Goal: Navigation & Orientation: Find specific page/section

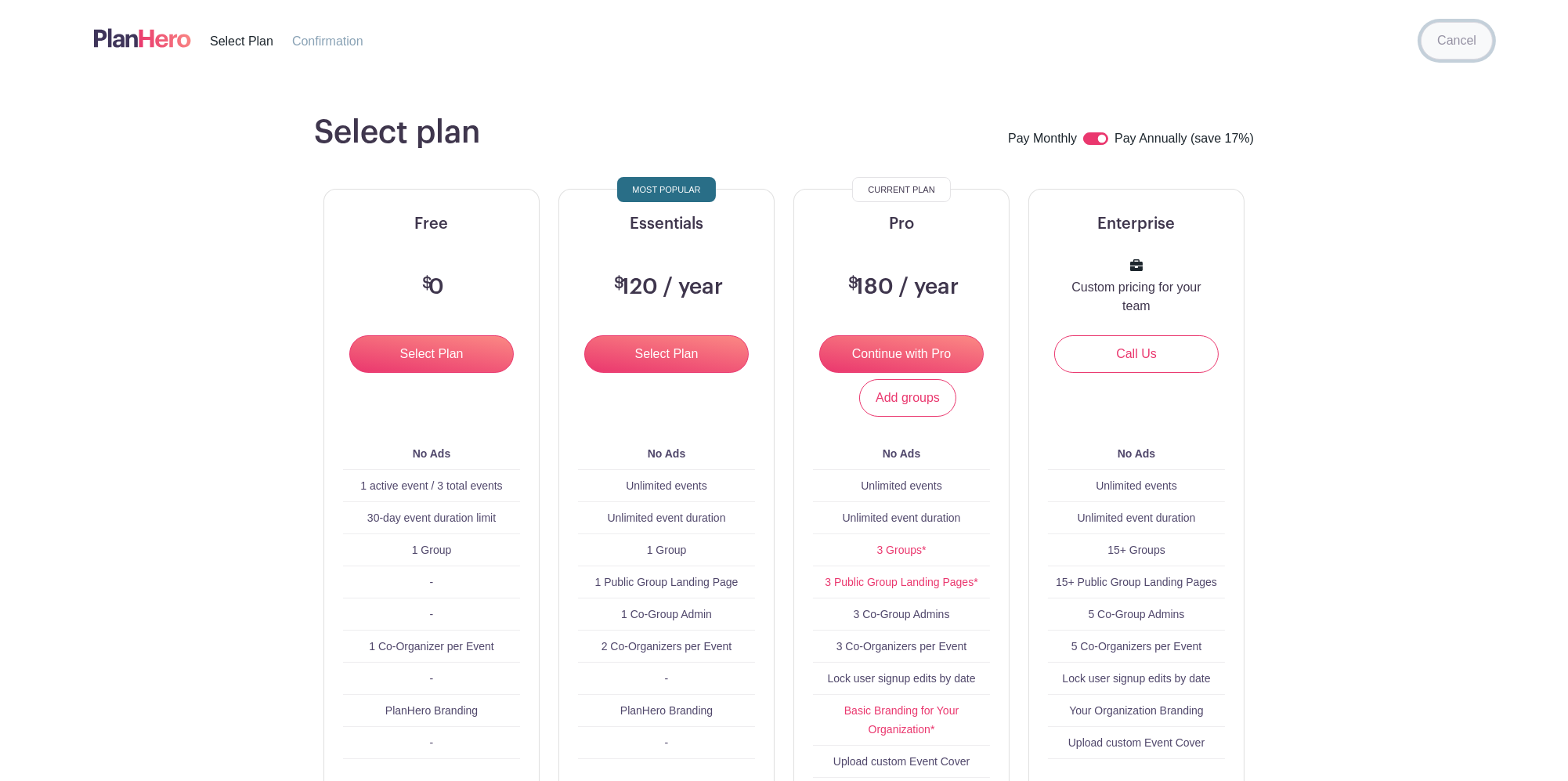
click at [1461, 59] on link "Cancel" at bounding box center [1456, 41] width 72 height 38
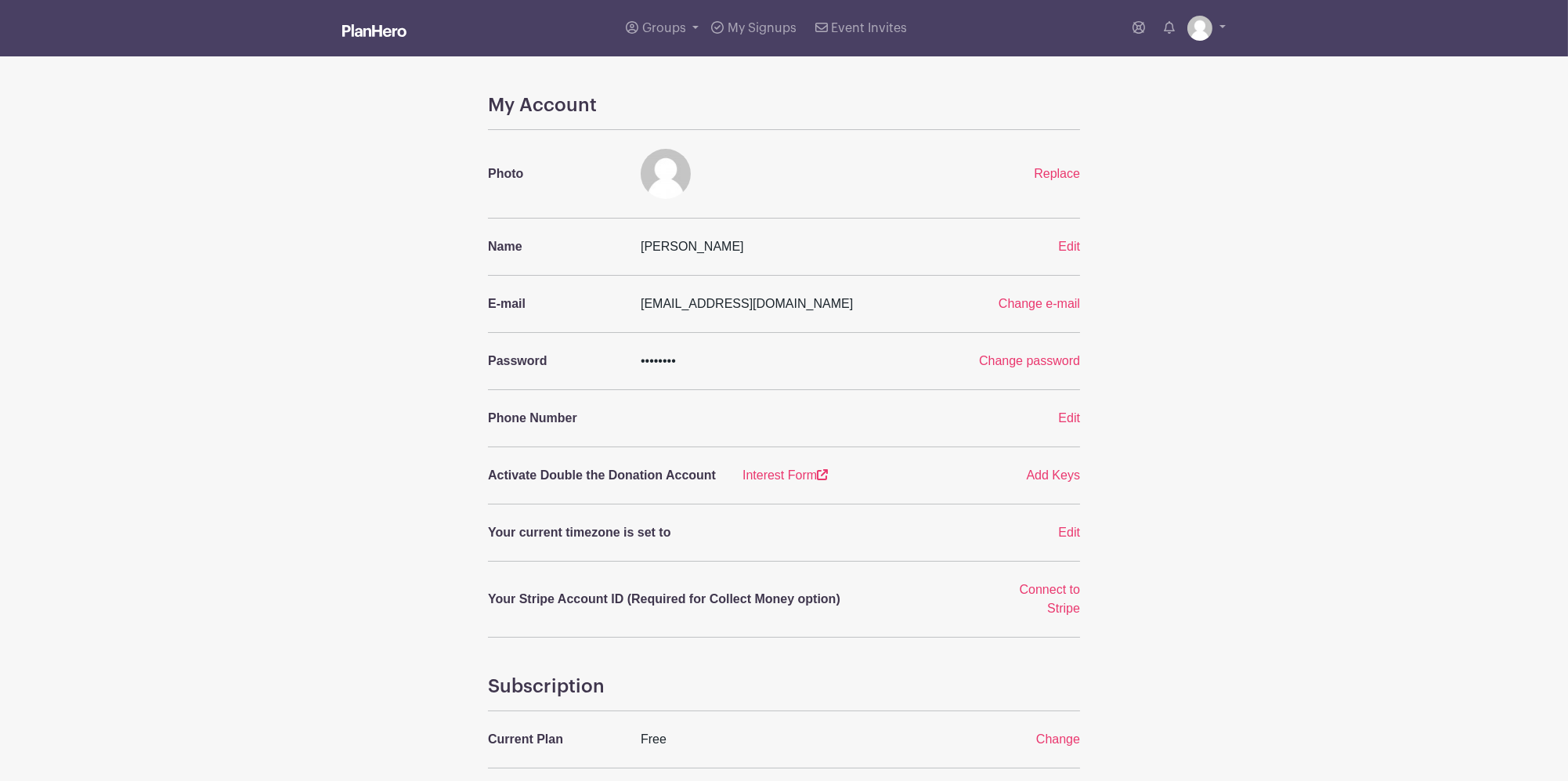
click at [378, 24] on img at bounding box center [374, 30] width 64 height 13
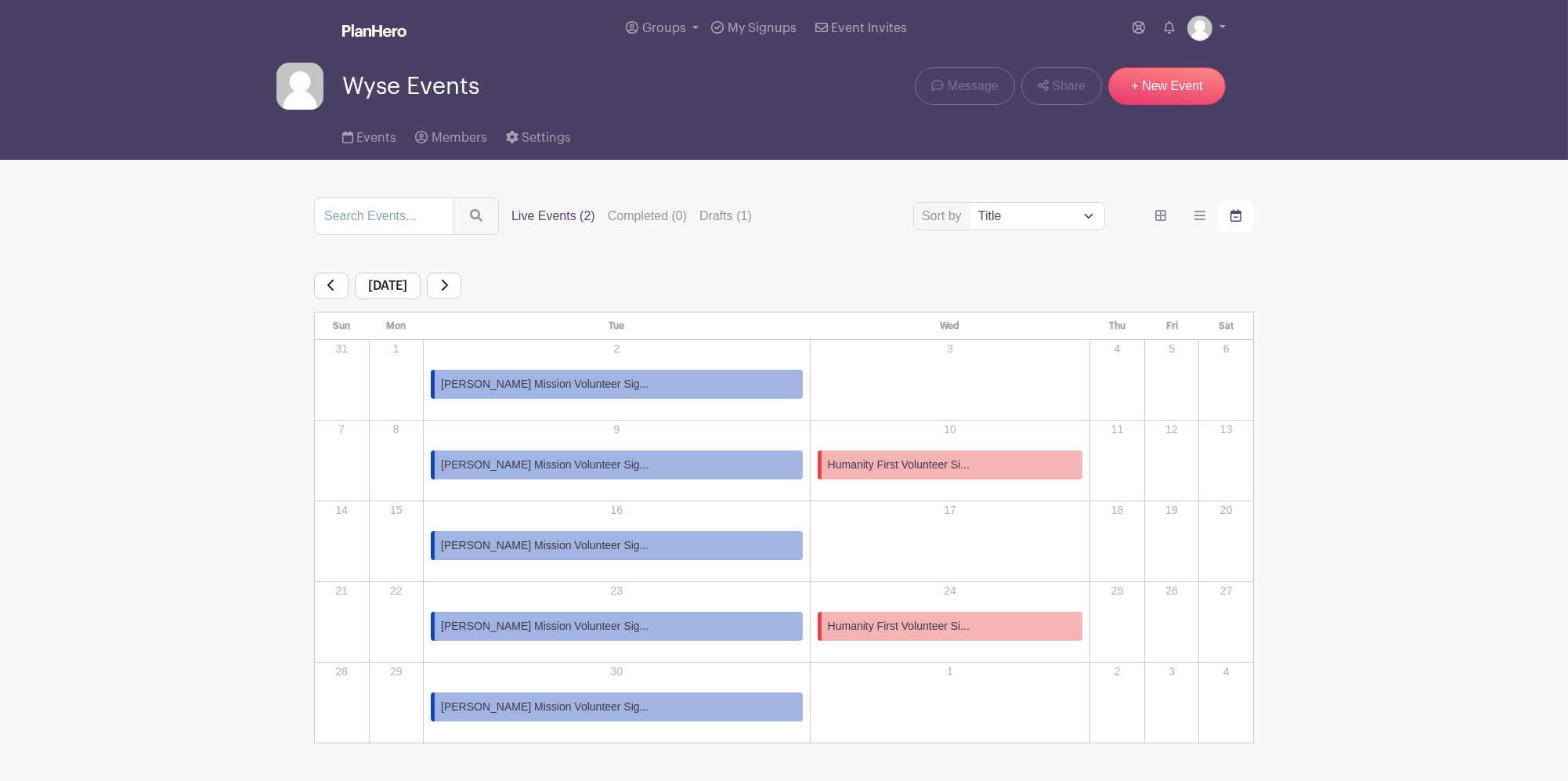
click at [335, 281] on icon at bounding box center [331, 285] width 8 height 13
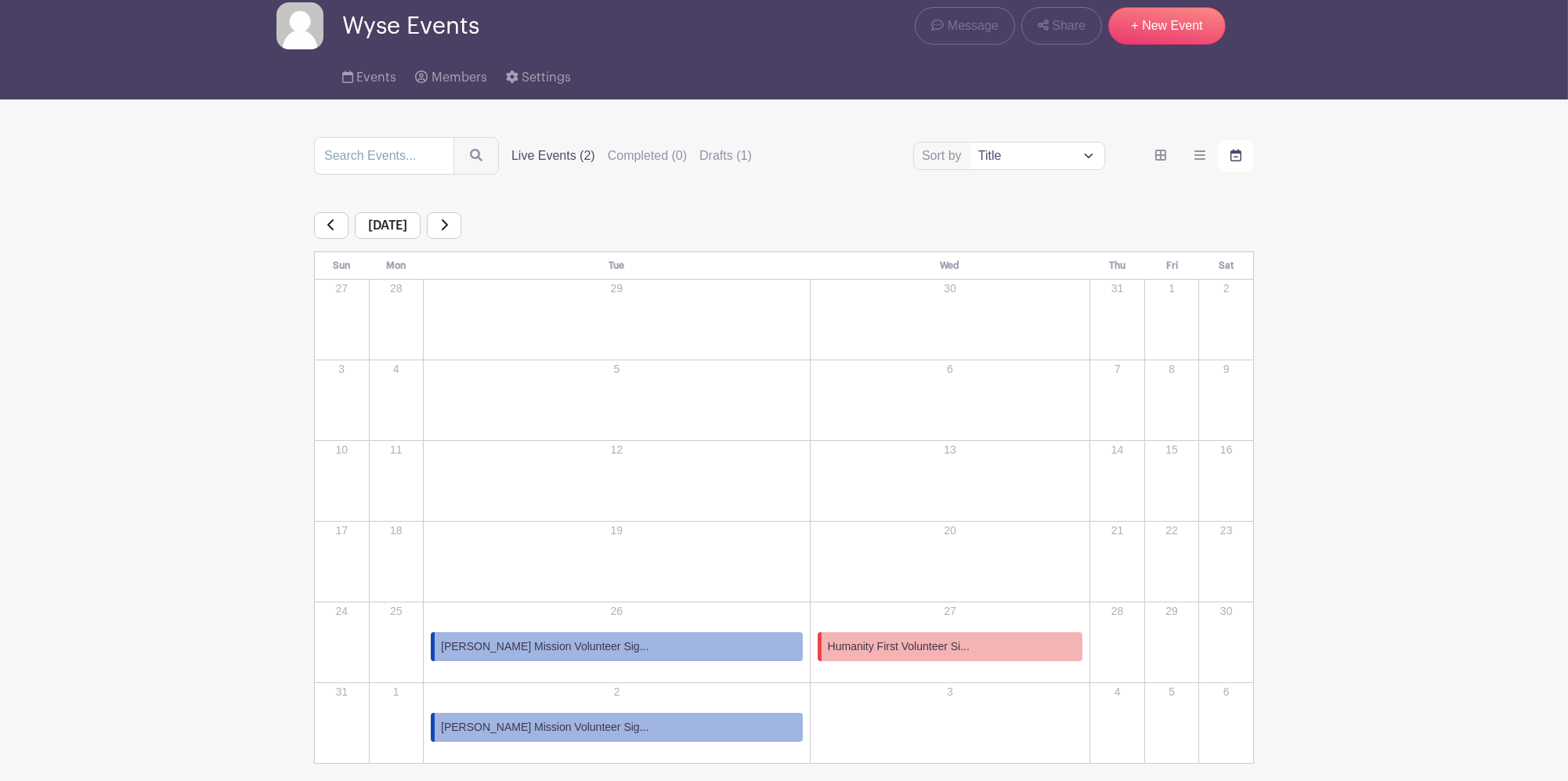
scroll to position [104, 0]
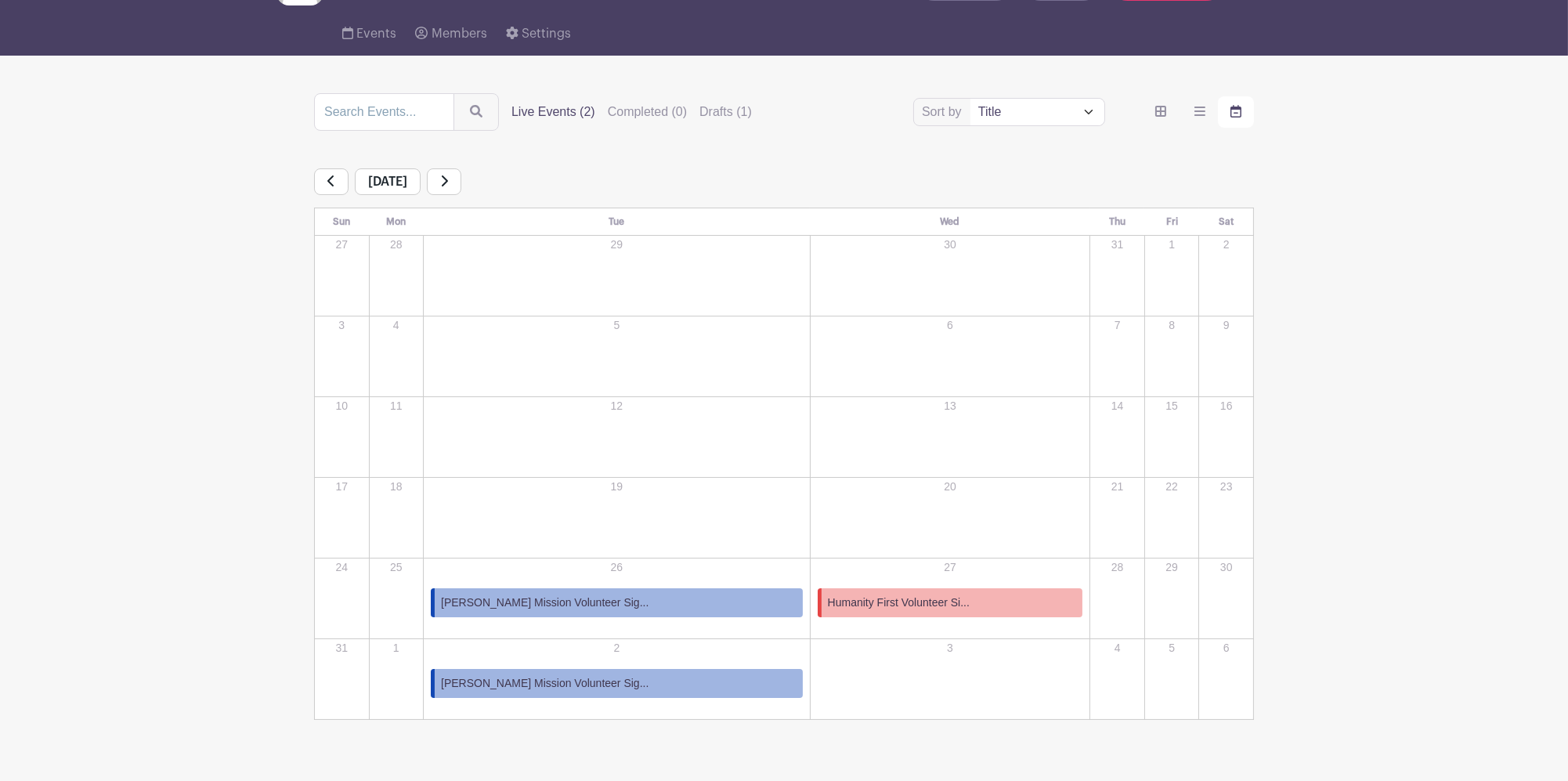
click at [329, 173] on link at bounding box center [331, 182] width 35 height 27
